Goal: Information Seeking & Learning: Learn about a topic

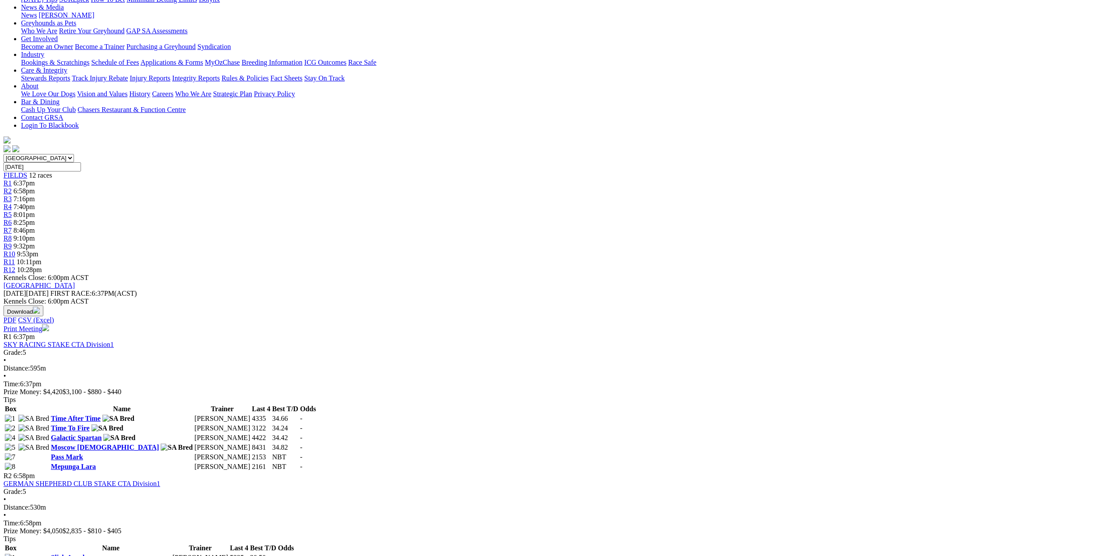
scroll to position [88, 0]
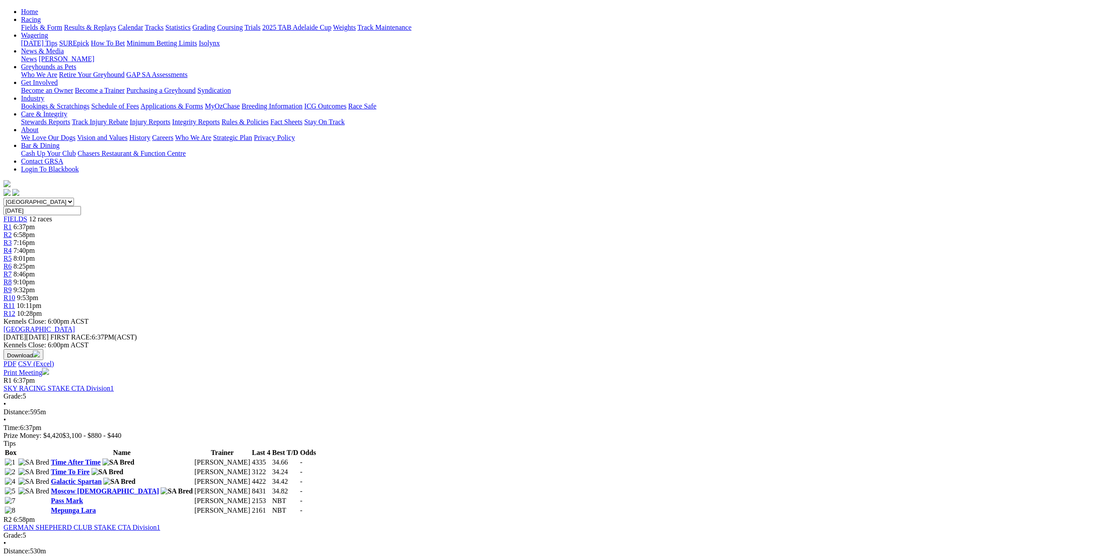
click at [12, 223] on span "R1" at bounding box center [8, 226] width 8 height 7
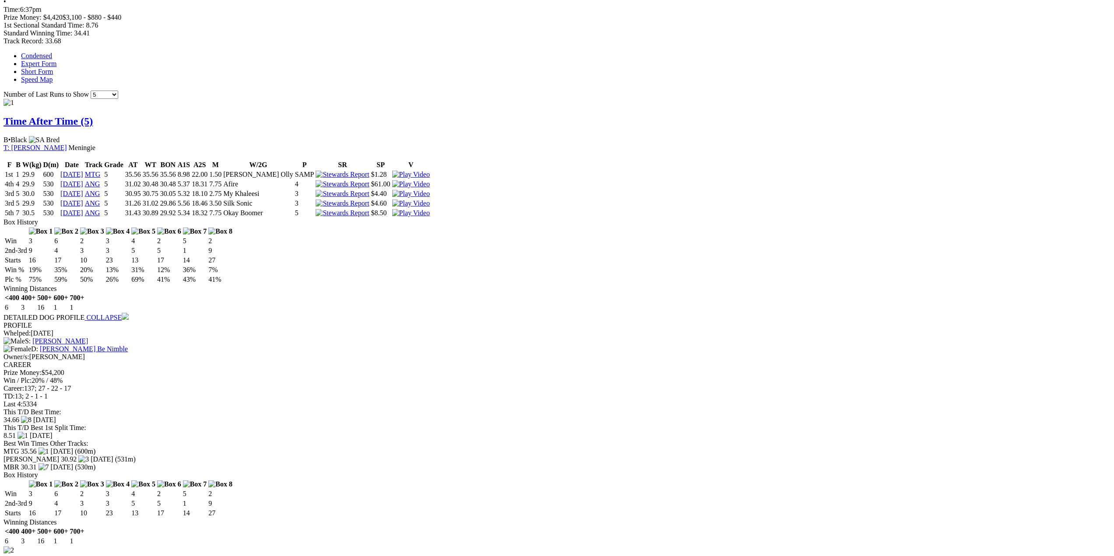
scroll to position [569, 0]
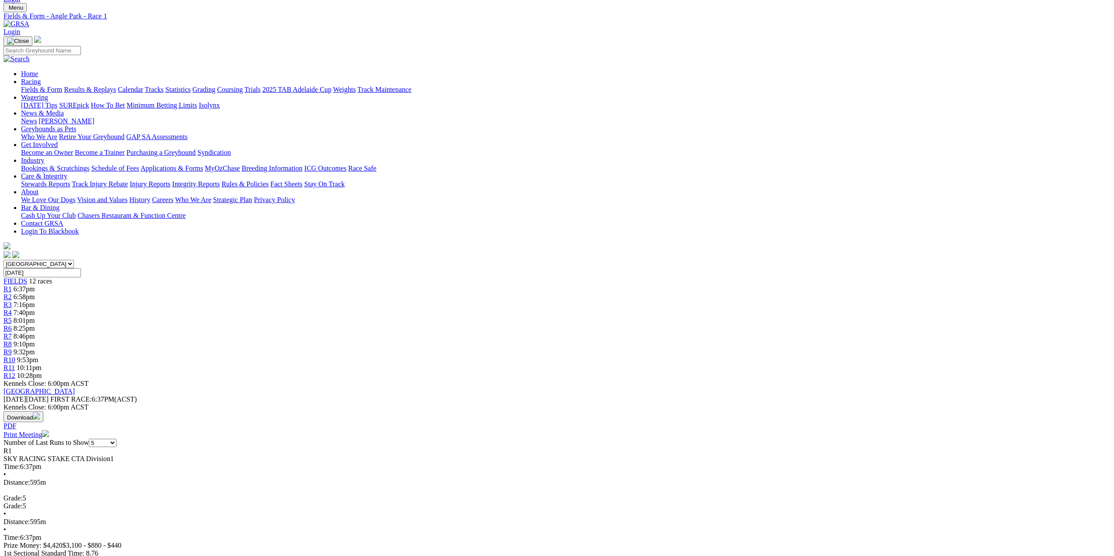
scroll to position [0, 0]
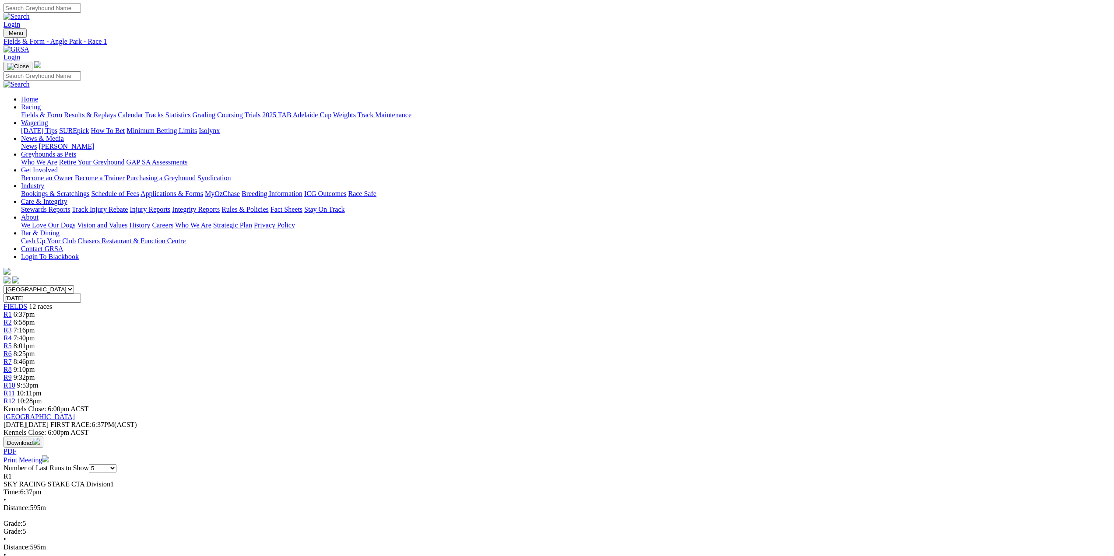
click at [12, 319] on span "R2" at bounding box center [8, 322] width 8 height 7
click at [12, 327] on span "R3" at bounding box center [8, 330] width 8 height 7
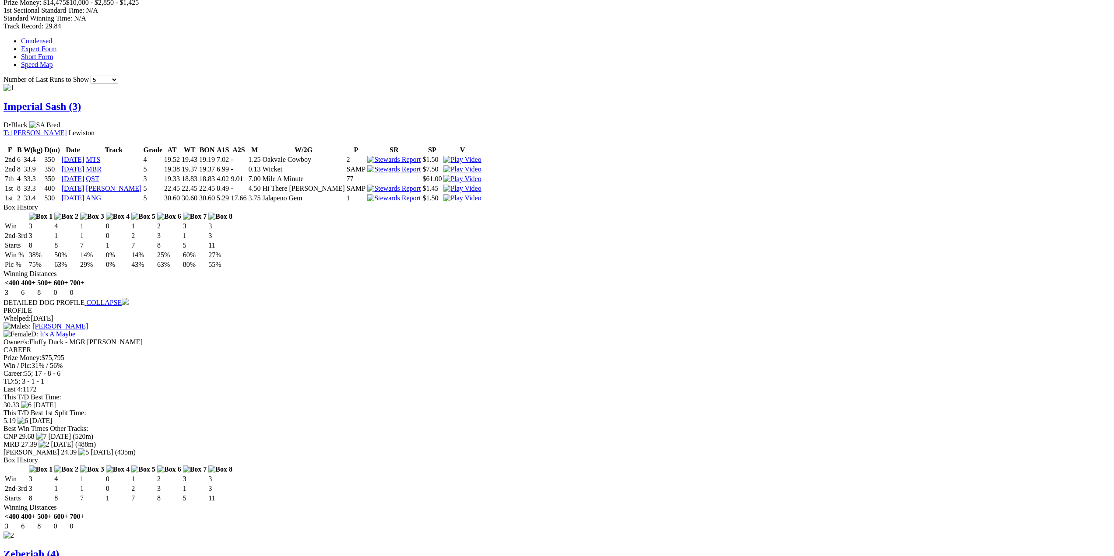
scroll to position [569, 0]
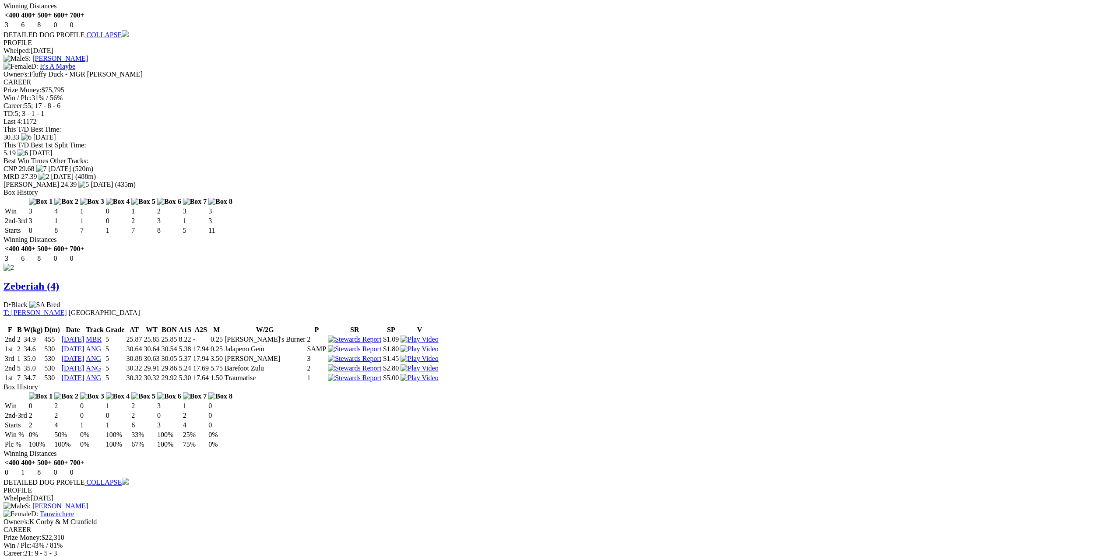
scroll to position [880, 0]
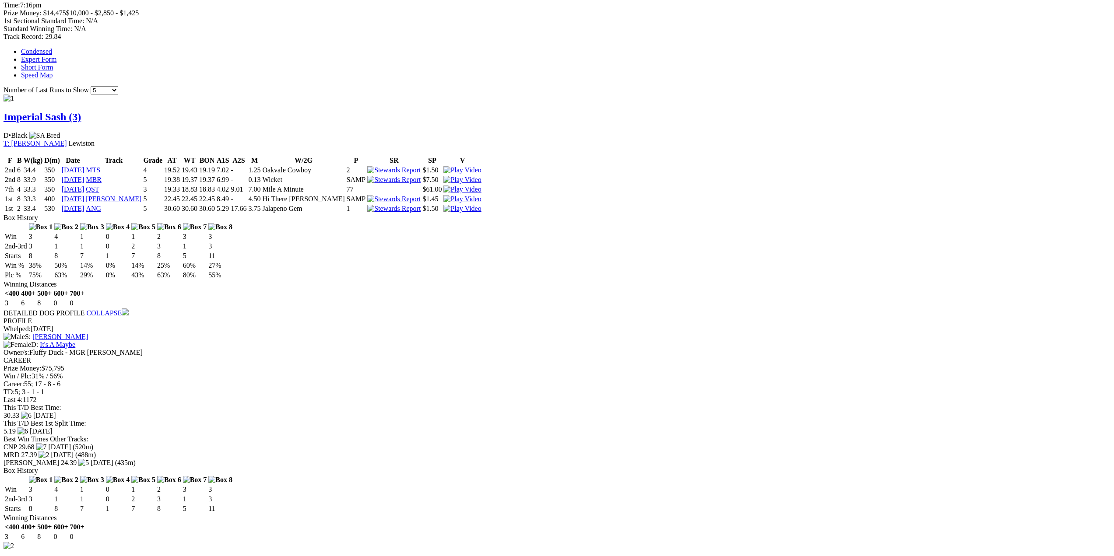
scroll to position [559, 0]
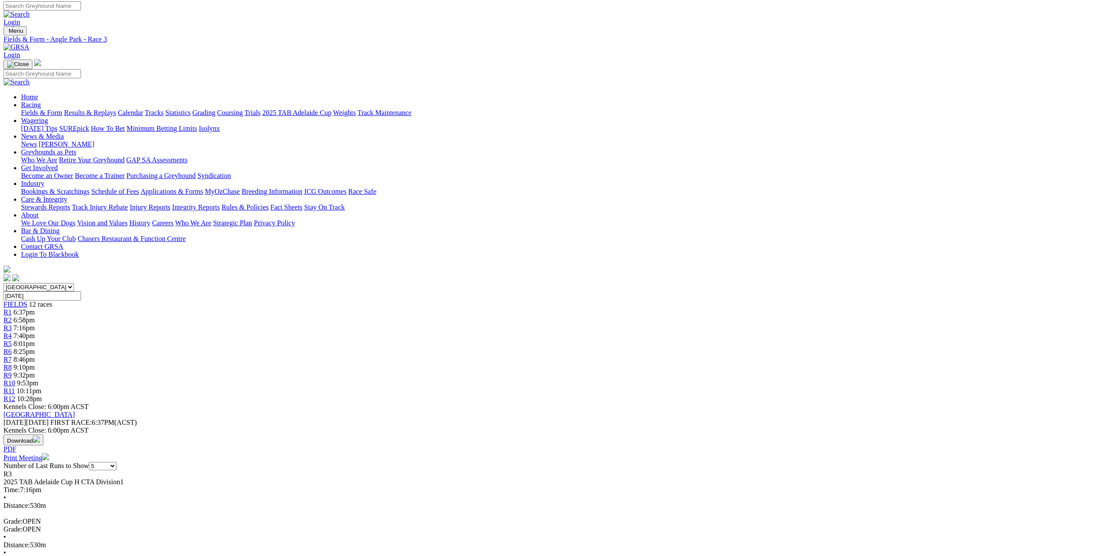
scroll to position [0, 0]
click at [12, 334] on span "R4" at bounding box center [8, 337] width 8 height 7
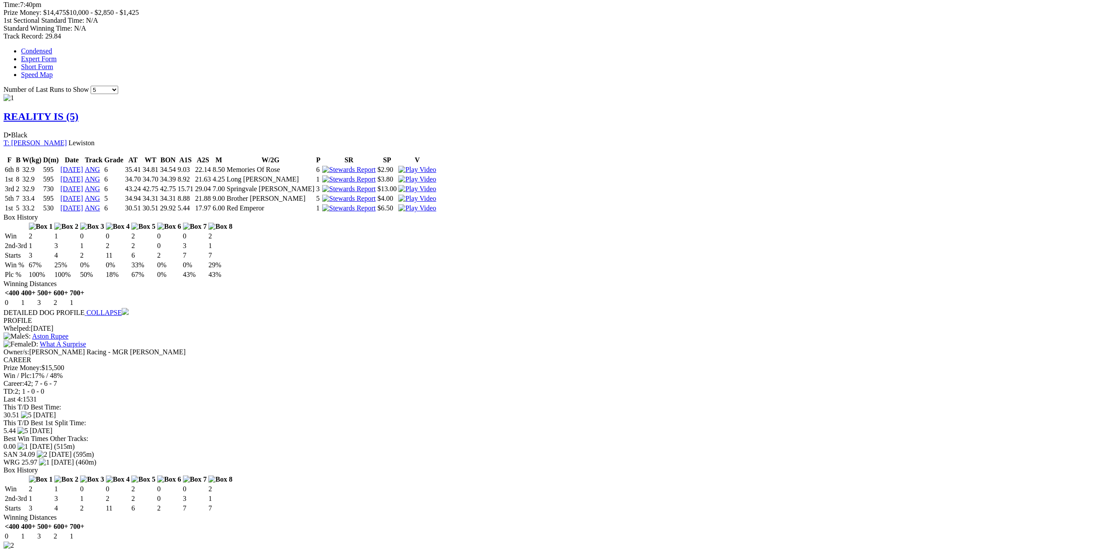
scroll to position [569, 0]
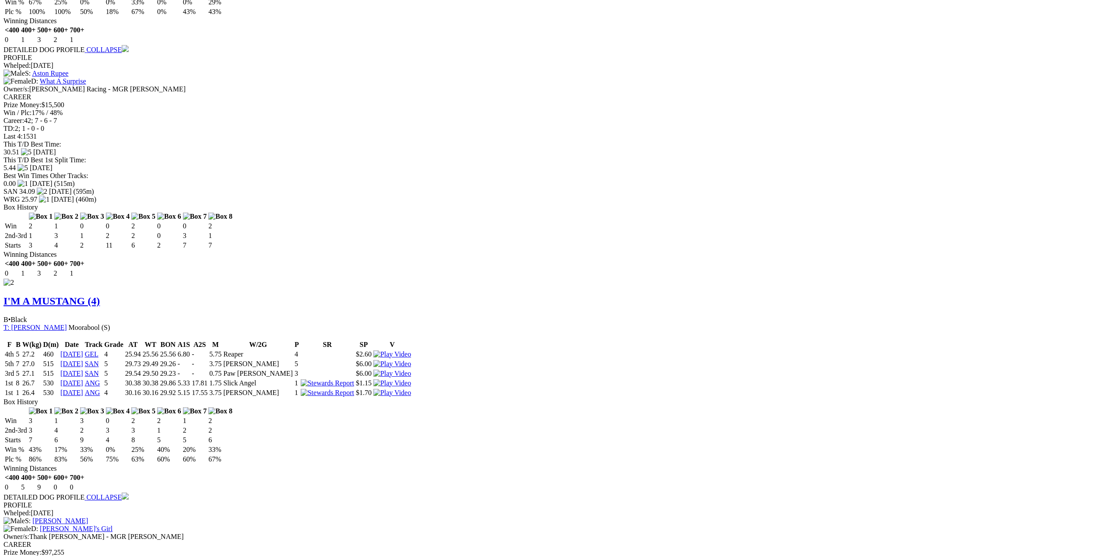
scroll to position [837, 0]
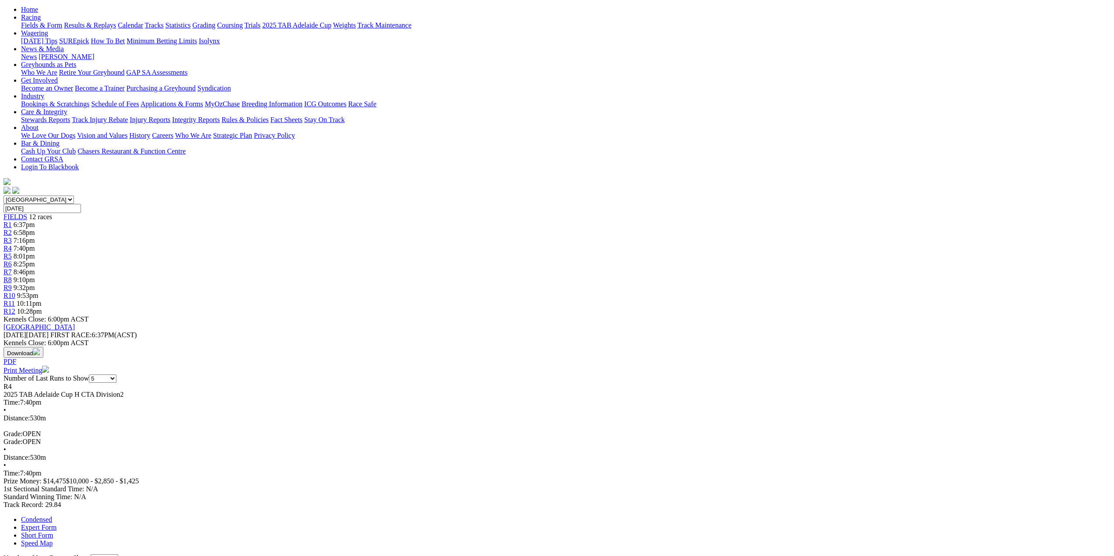
scroll to position [3, 0]
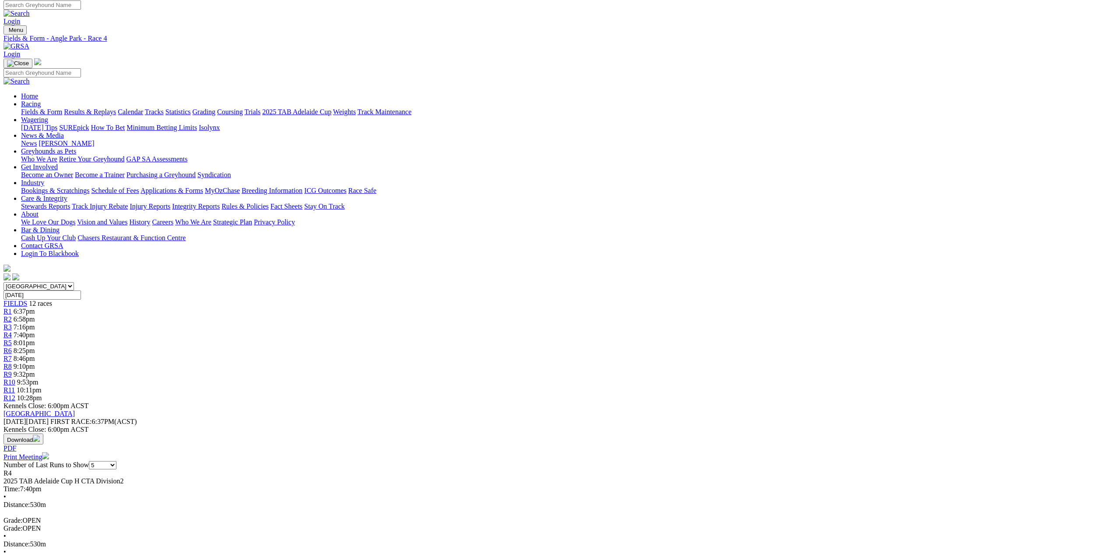
click at [12, 339] on span "R5" at bounding box center [8, 342] width 8 height 7
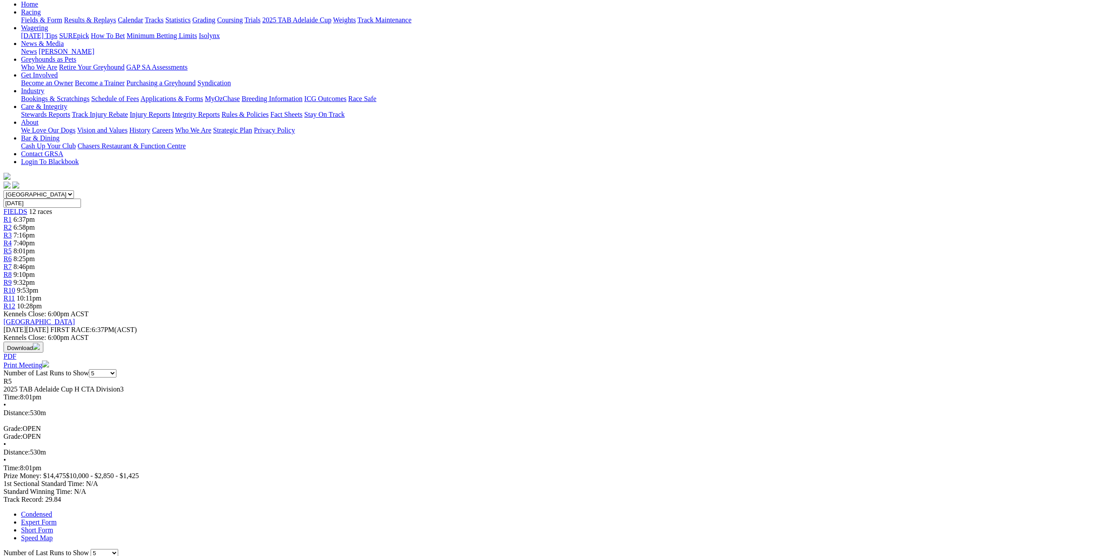
scroll to position [88, 0]
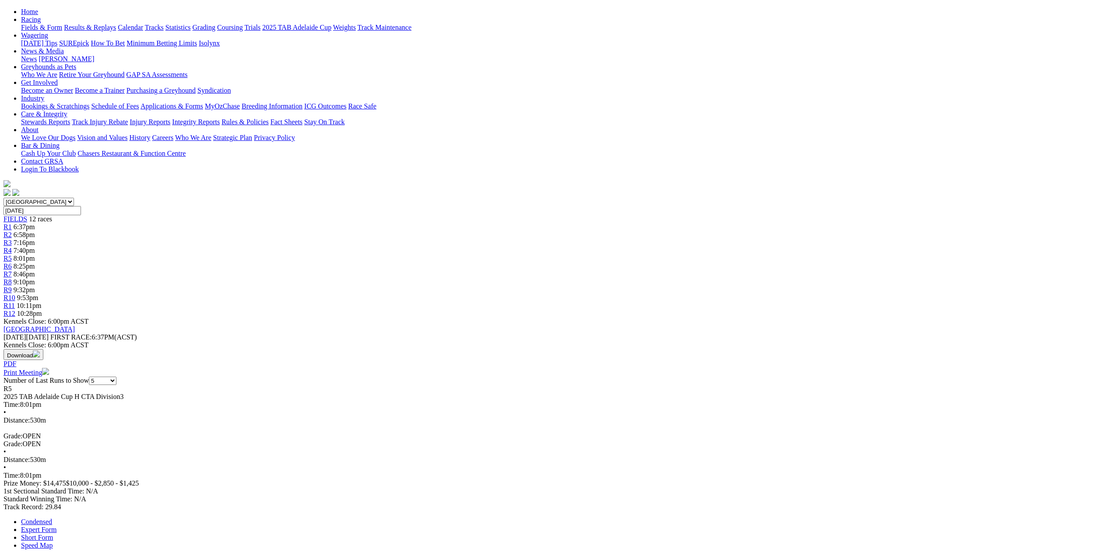
click at [12, 263] on span "R6" at bounding box center [8, 266] width 8 height 7
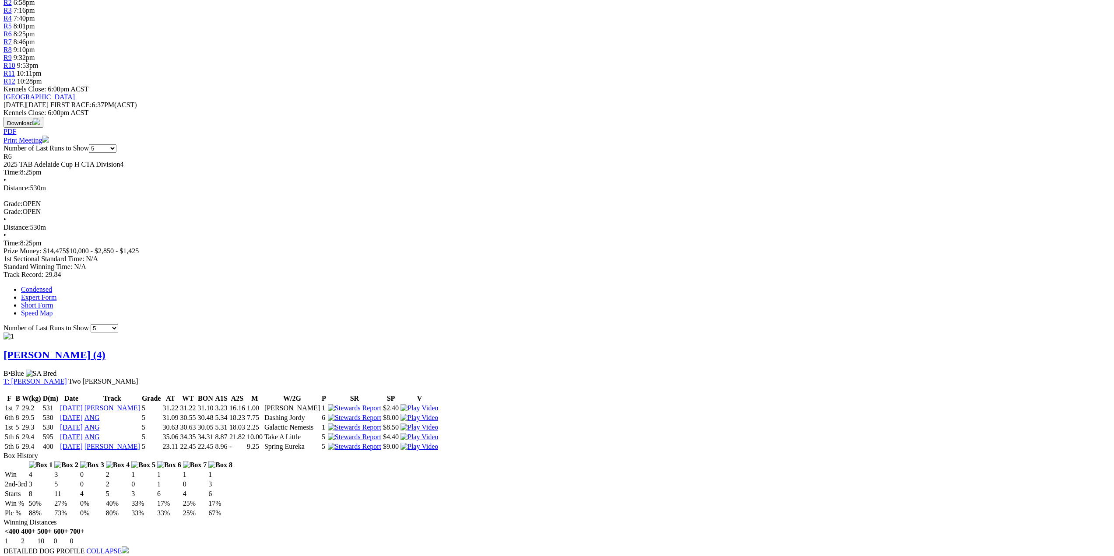
scroll to position [263, 0]
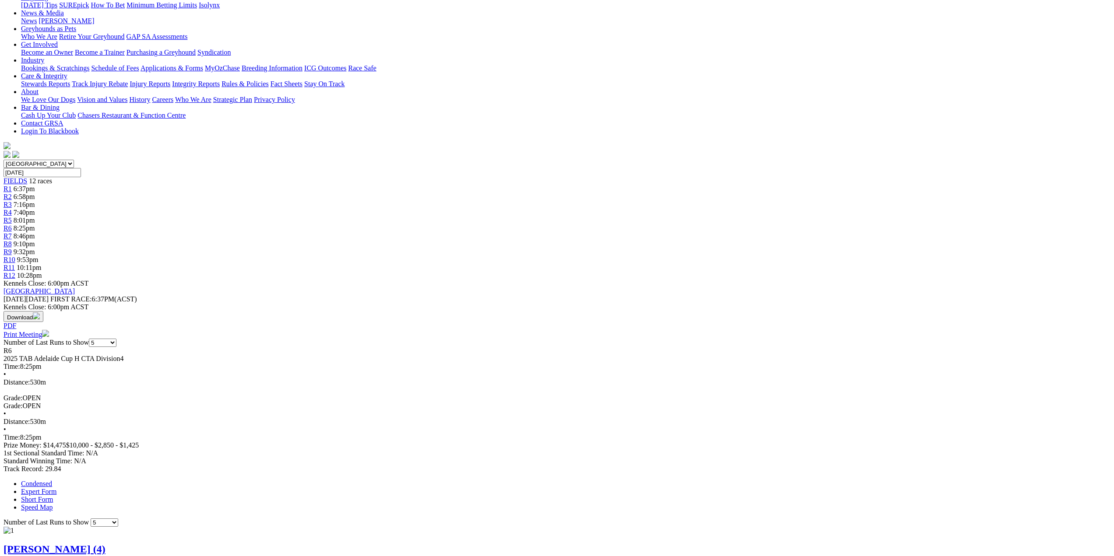
scroll to position [0, 0]
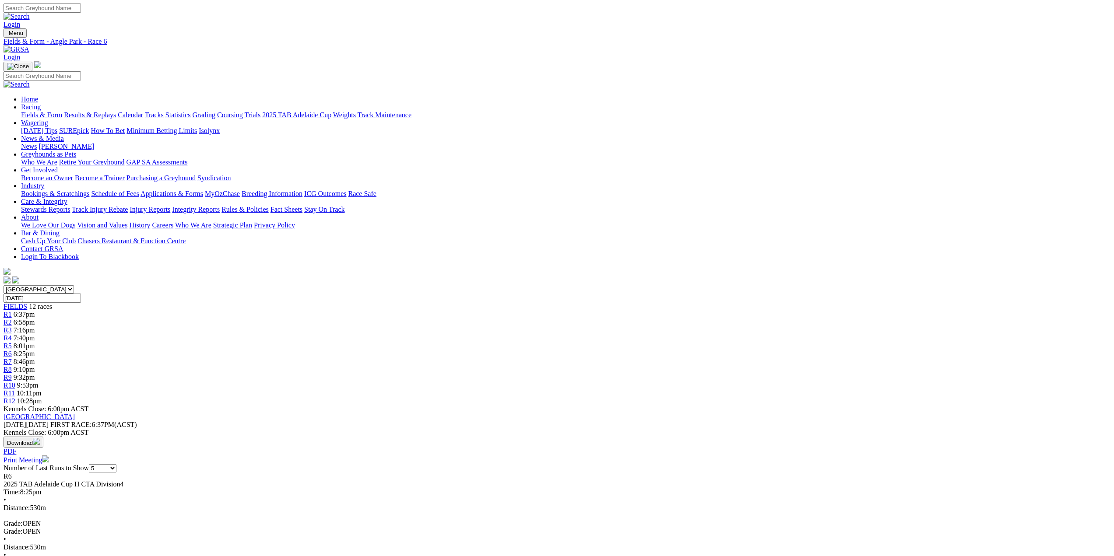
click at [12, 358] on span "R7" at bounding box center [8, 361] width 8 height 7
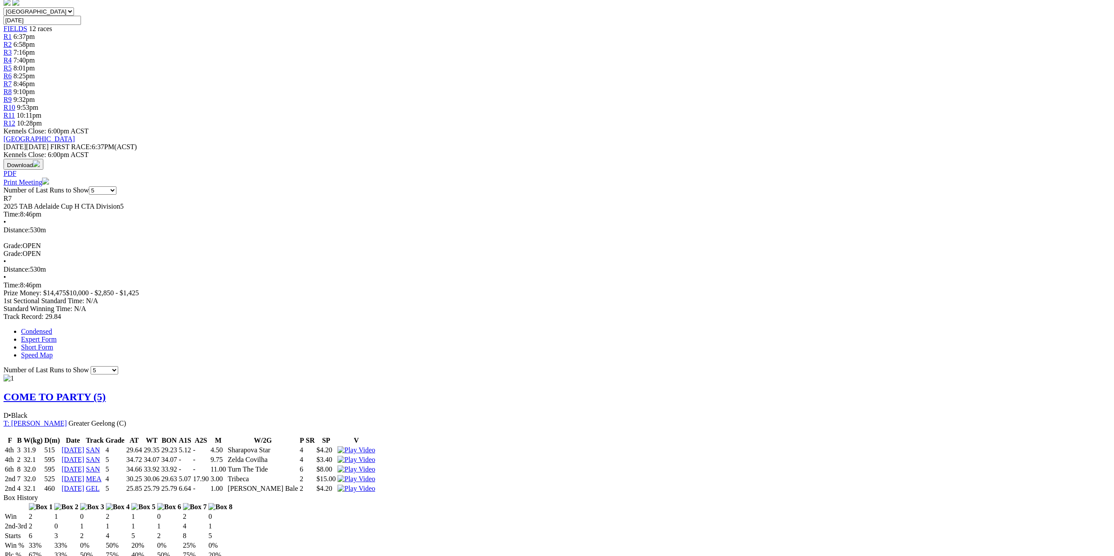
scroll to position [219, 0]
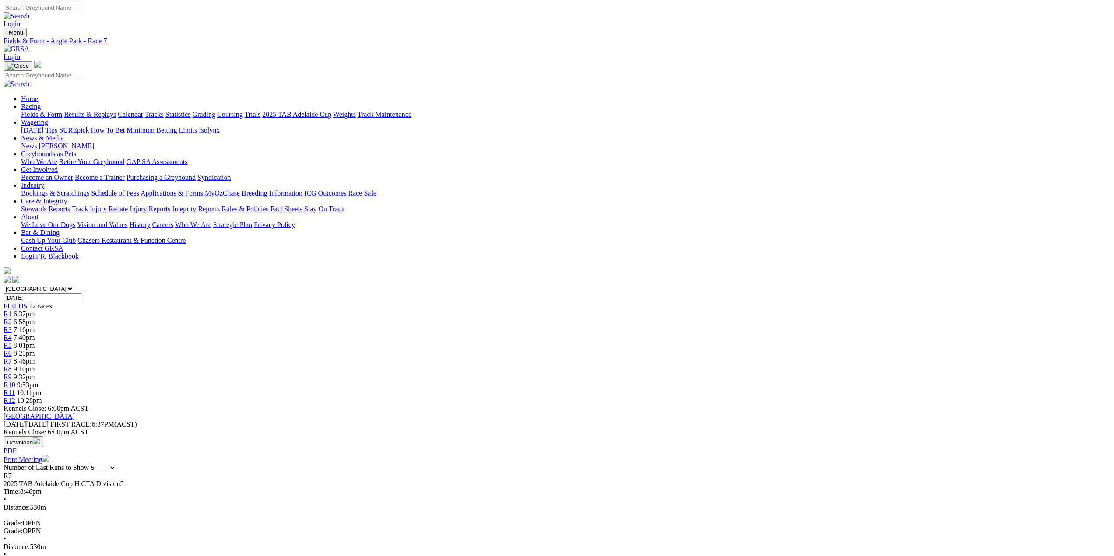
scroll to position [0, 0]
click at [12, 366] on span "R8" at bounding box center [8, 369] width 8 height 7
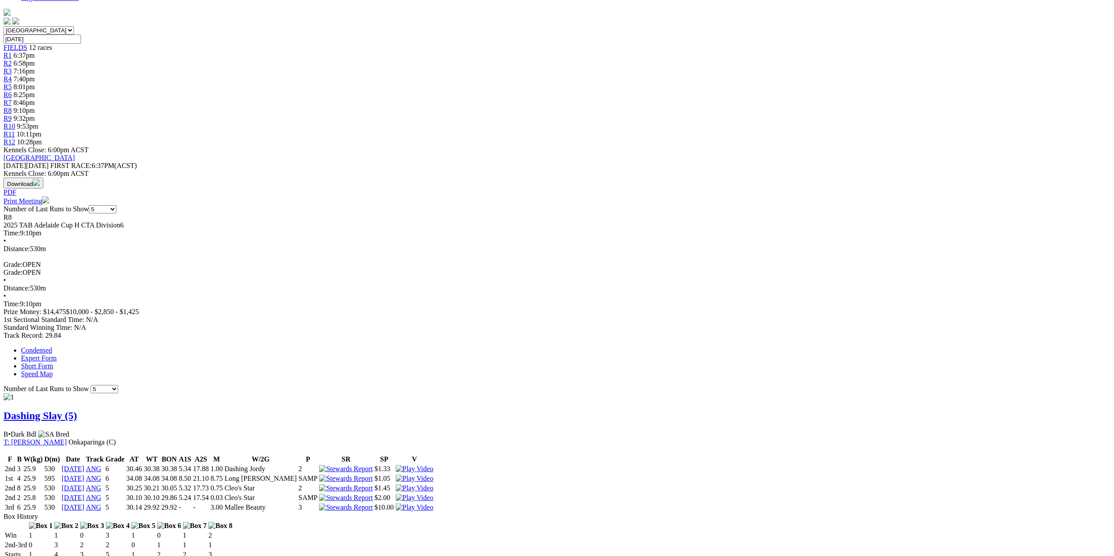
scroll to position [219, 0]
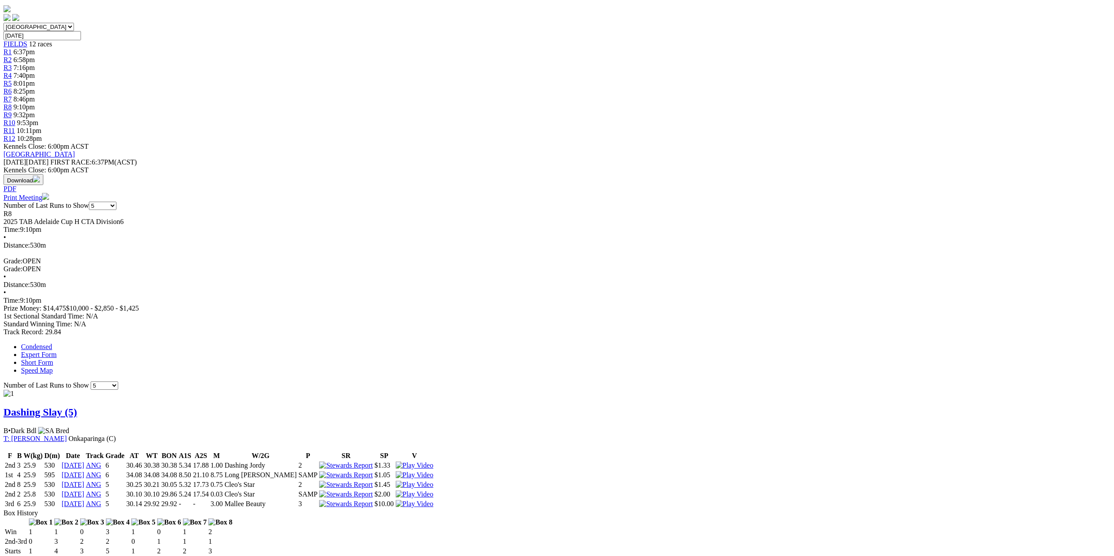
scroll to position [88, 0]
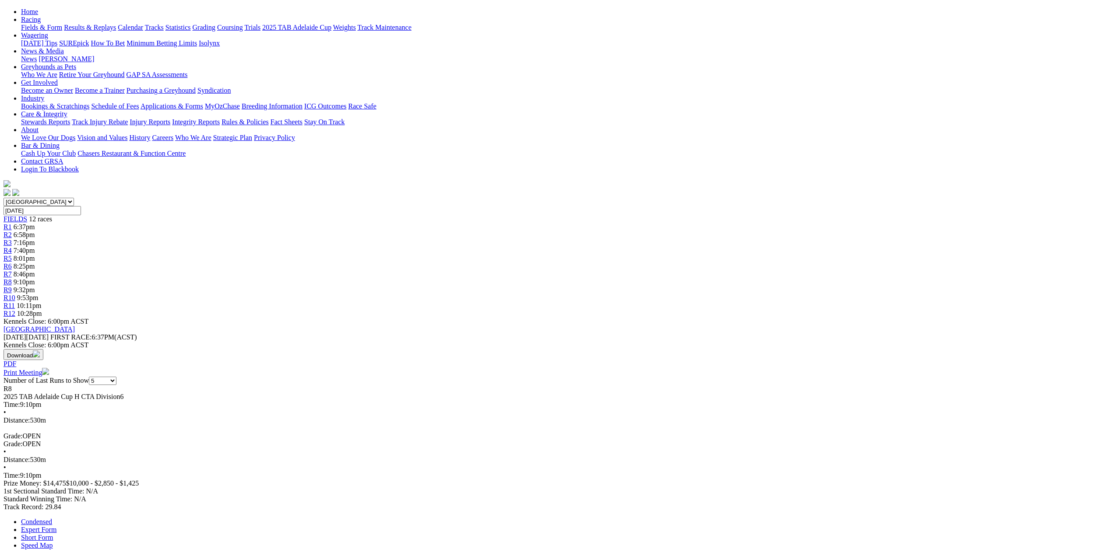
click at [12, 286] on span "R9" at bounding box center [8, 289] width 8 height 7
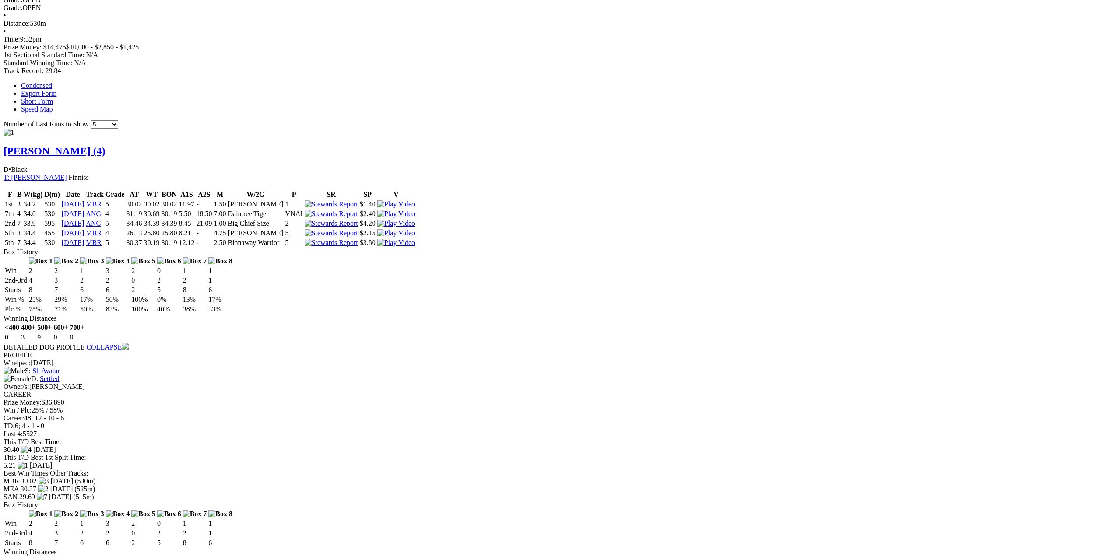
scroll to position [525, 0]
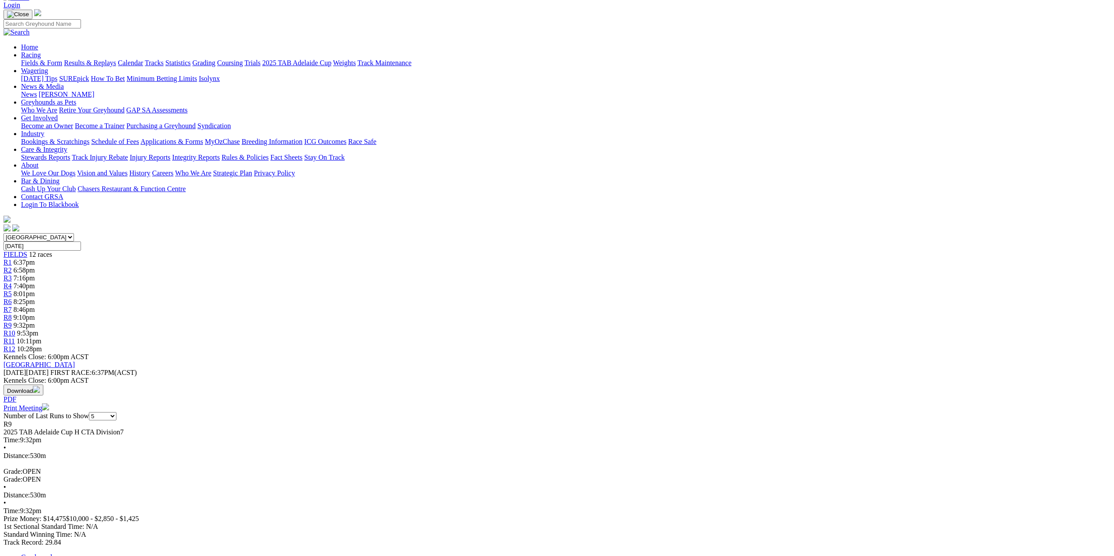
scroll to position [49, 0]
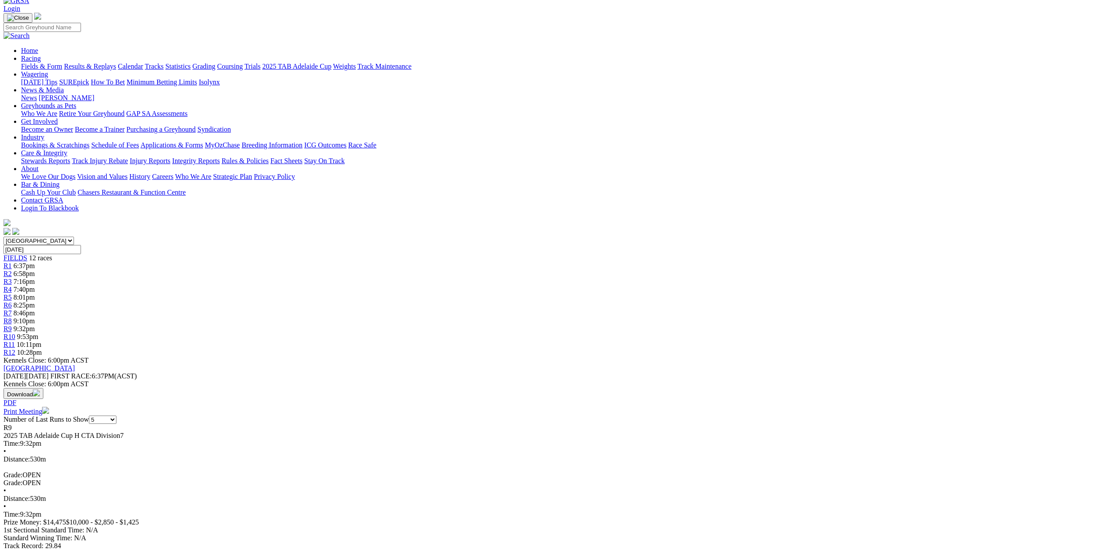
click at [15, 333] on span "R10" at bounding box center [10, 336] width 12 height 7
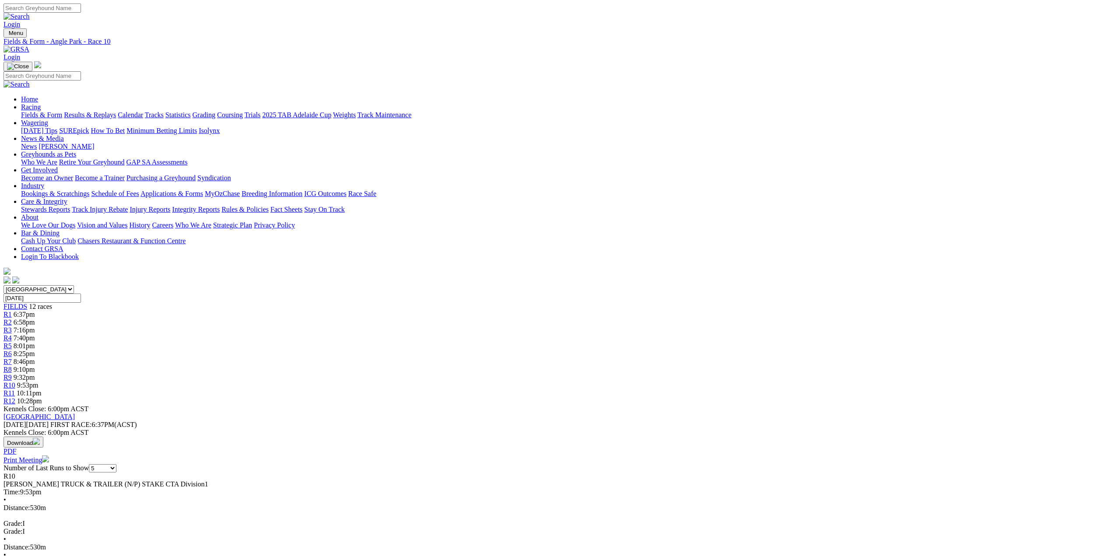
click at [15, 390] on span "R11" at bounding box center [9, 393] width 11 height 7
click at [15, 397] on span "R12" at bounding box center [10, 400] width 12 height 7
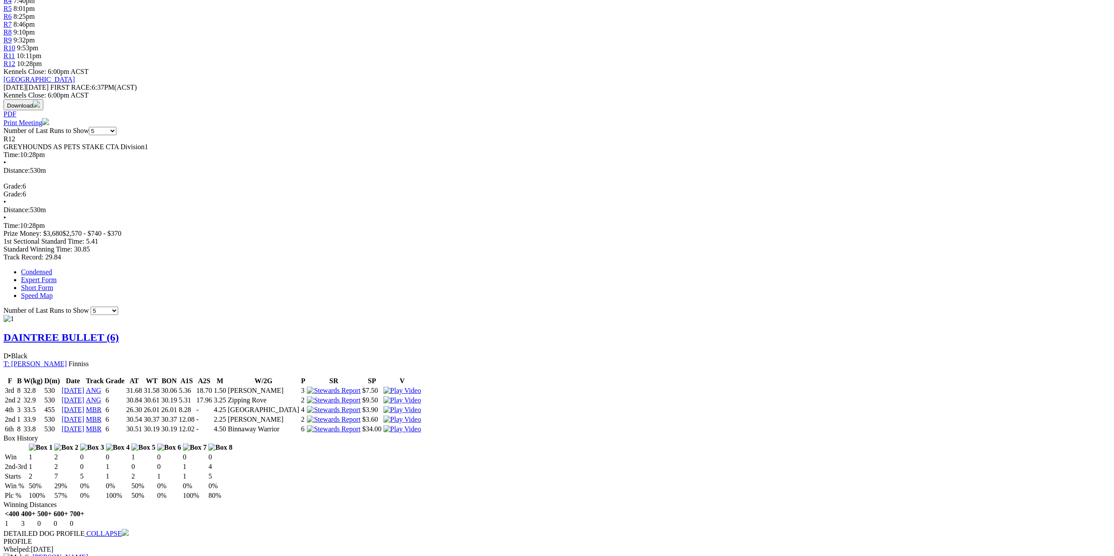
scroll to position [350, 0]
